Goal: Task Accomplishment & Management: Complete application form

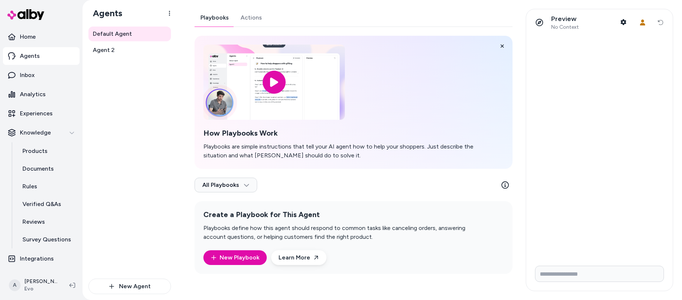
click at [491, 99] on div "How Playbooks Work Playbooks are simple instructions that tell your AI agent ho…" at bounding box center [353, 102] width 318 height 133
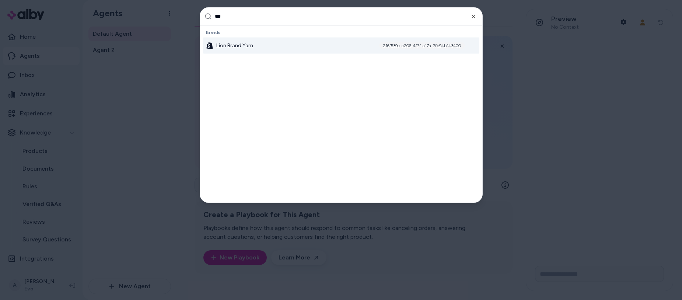
type input "****"
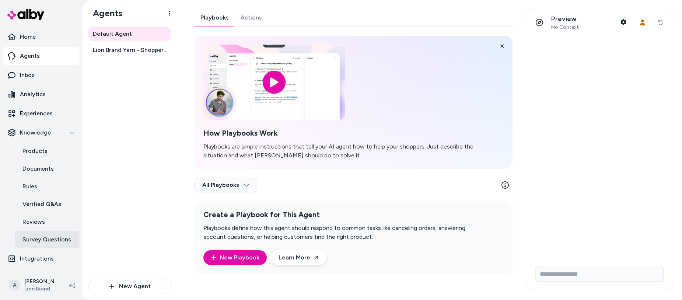
click at [49, 242] on p "Survey Questions" at bounding box center [46, 239] width 49 height 9
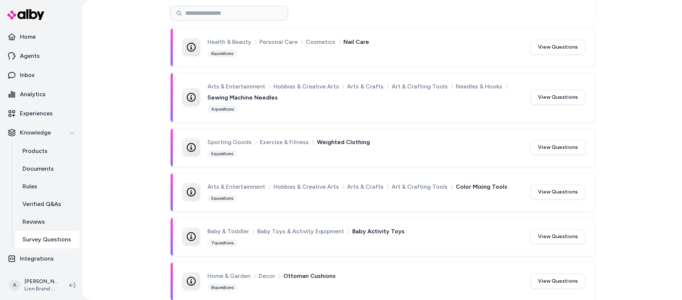
scroll to position [950, 0]
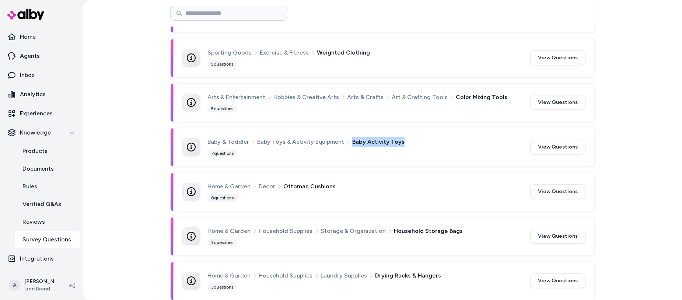
drag, startPoint x: 347, startPoint y: 141, endPoint x: 410, endPoint y: 141, distance: 62.6
click at [410, 141] on div "Baby & Toddler Baby Toys & Activity Equipment Baby Activity Toys" at bounding box center [364, 142] width 314 height 10
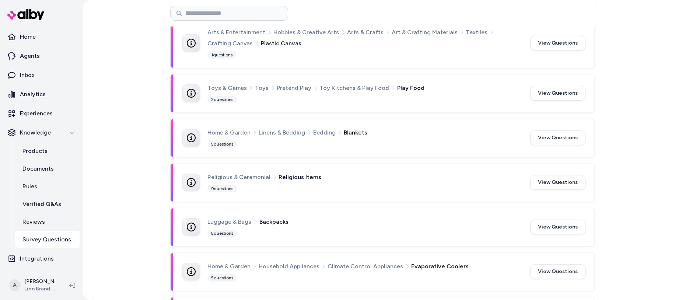
scroll to position [5198, 0]
drag, startPoint x: 206, startPoint y: 77, endPoint x: 398, endPoint y: 77, distance: 191.9
click at [382, 83] on div "Toys & Games Toys Pretend Play Toy Kitchens & Play Food Play Food" at bounding box center [364, 88] width 314 height 10
click at [398, 83] on span "Play Food" at bounding box center [410, 88] width 27 height 10
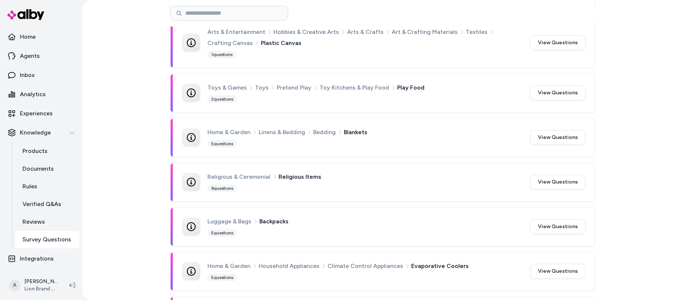
click at [397, 83] on span "Play Food" at bounding box center [410, 88] width 27 height 10
drag, startPoint x: 386, startPoint y: 77, endPoint x: 430, endPoint y: 77, distance: 43.8
click at [430, 83] on div "Toys & Games Toys Pretend Play Toy Kitchens & Play Food Play Food" at bounding box center [364, 88] width 314 height 10
copy span "Play Food"
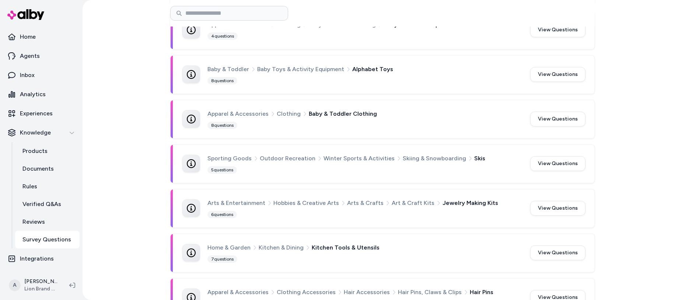
scroll to position [5482, 0]
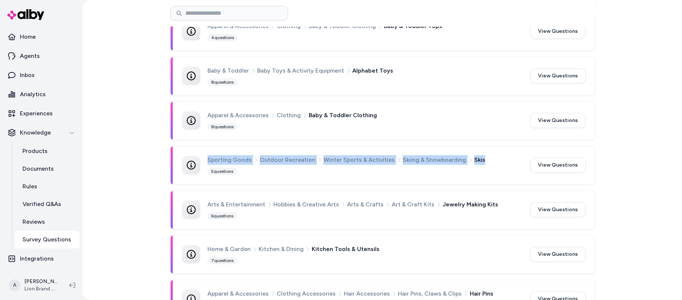
drag, startPoint x: 206, startPoint y: 150, endPoint x: 478, endPoint y: 148, distance: 272.5
click at [478, 155] on div "Sporting Goods Outdoor Recreation Winter Sports & Activities Skiing & Snowboard…" at bounding box center [364, 160] width 314 height 10
click at [474, 155] on span "Skis" at bounding box center [479, 160] width 11 height 10
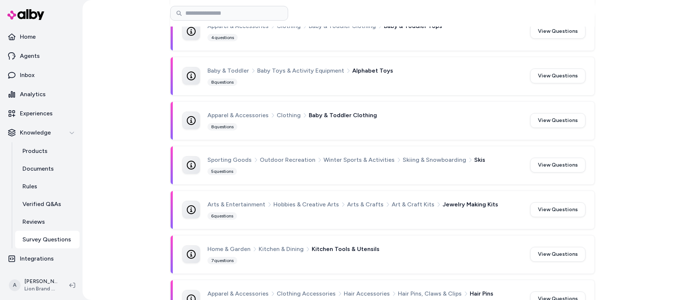
click at [474, 155] on span "Skis" at bounding box center [479, 160] width 11 height 10
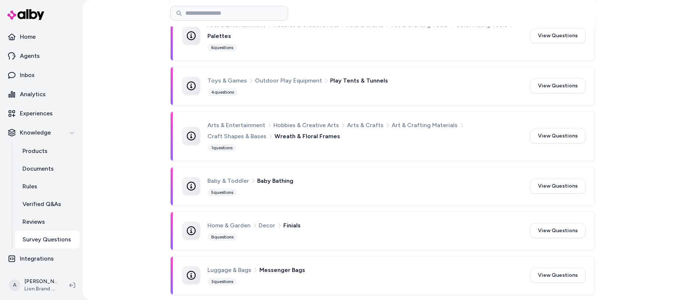
scroll to position [6453, 0]
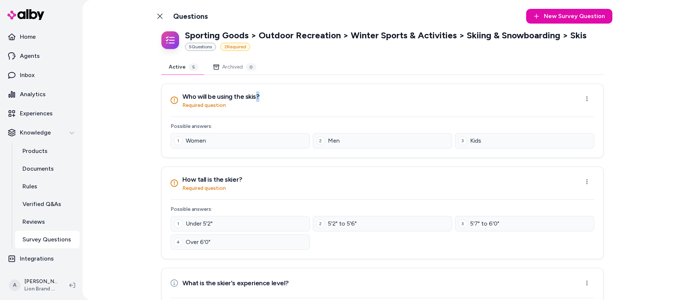
drag, startPoint x: 254, startPoint y: 97, endPoint x: 267, endPoint y: 96, distance: 13.3
click at [267, 96] on div "Who will be using the skis? Required question Open menu" at bounding box center [382, 100] width 423 height 18
click at [269, 96] on div "Who will be using the skis? Required question Open menu" at bounding box center [382, 100] width 423 height 18
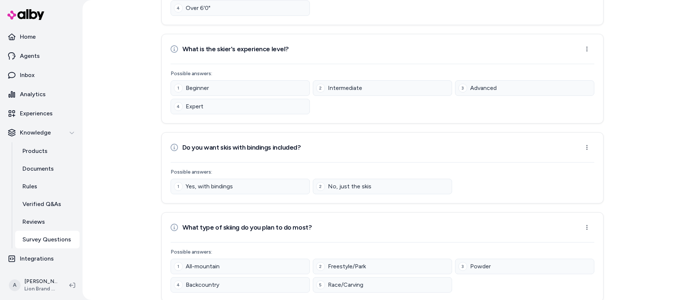
scroll to position [242, 0]
